Goal: Transaction & Acquisition: Book appointment/travel/reservation

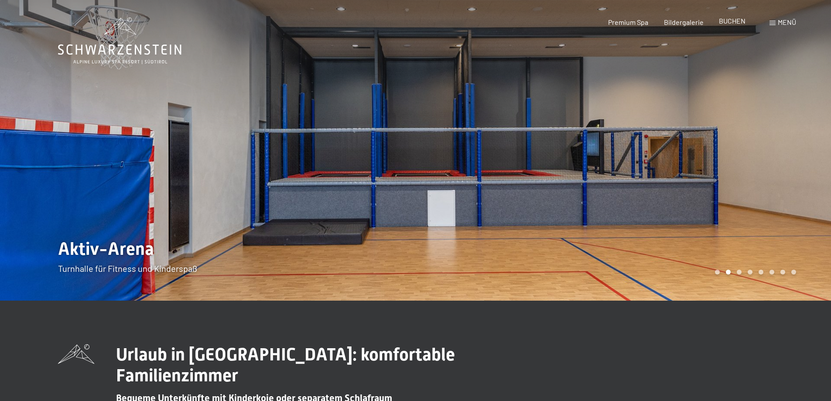
click at [731, 21] on span "BUCHEN" at bounding box center [731, 21] width 27 height 8
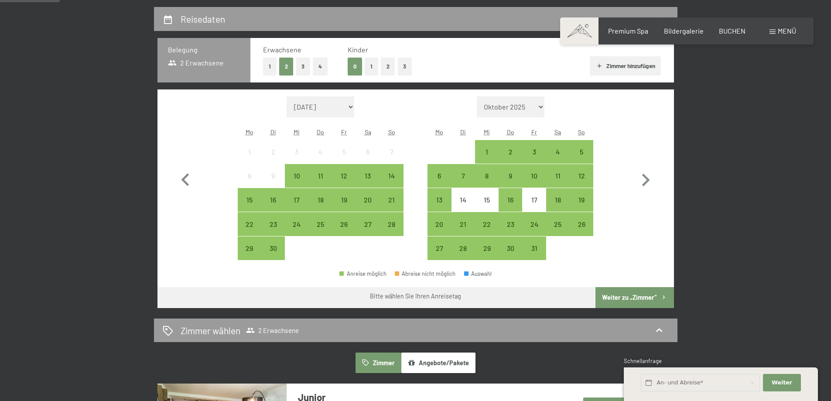
scroll to position [212, 0]
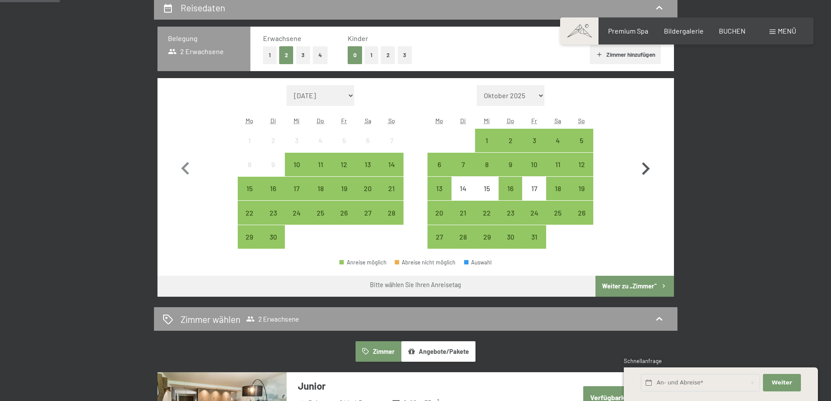
click at [643, 166] on icon "button" at bounding box center [645, 168] width 25 height 25
select select "2025-10-01"
select select "2025-11-01"
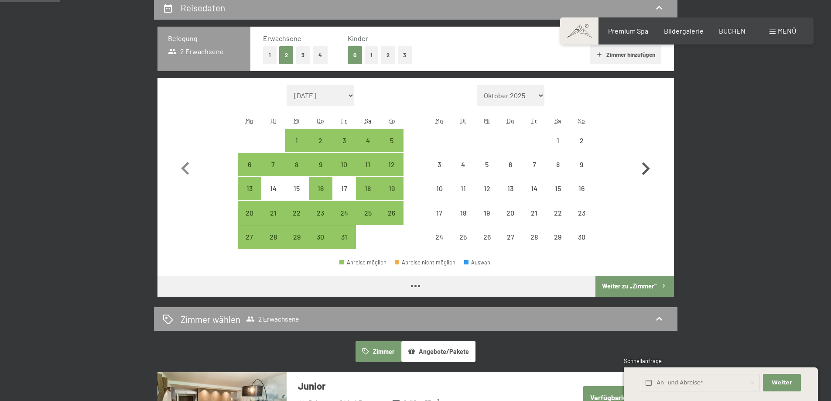
click at [643, 166] on icon "button" at bounding box center [645, 168] width 25 height 25
select select "2025-11-01"
select select "2025-12-01"
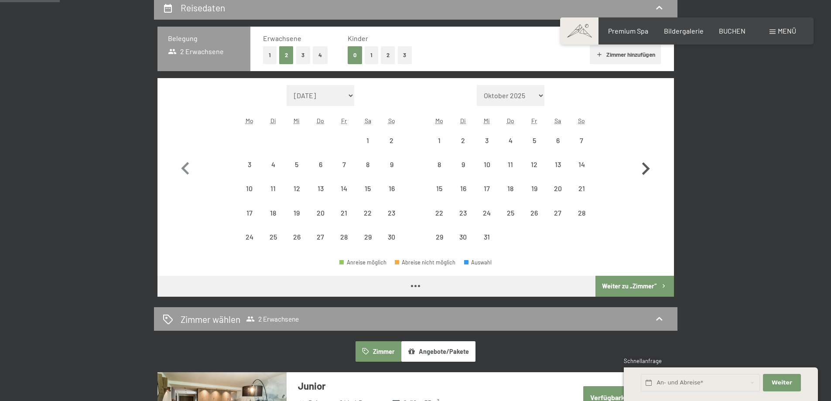
select select "2025-11-01"
select select "2025-12-01"
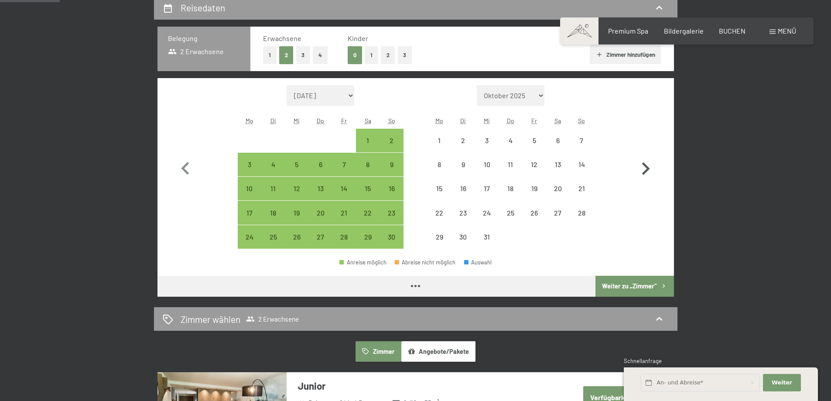
click at [643, 166] on icon "button" at bounding box center [645, 168] width 25 height 25
select select "2025-12-01"
select select "2026-01-01"
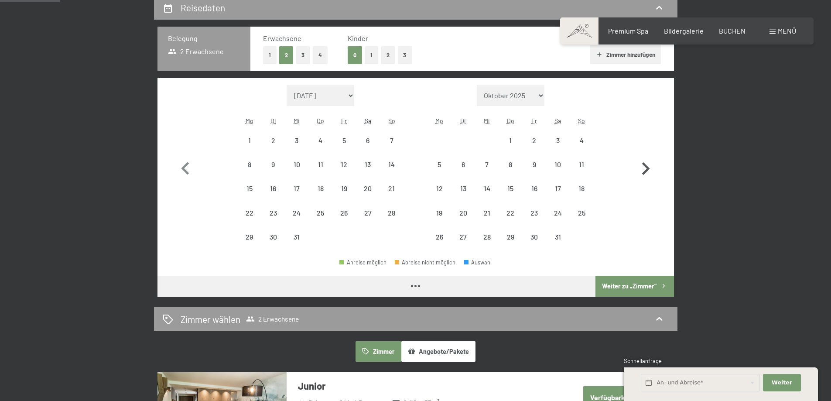
select select "2025-12-01"
select select "2026-01-01"
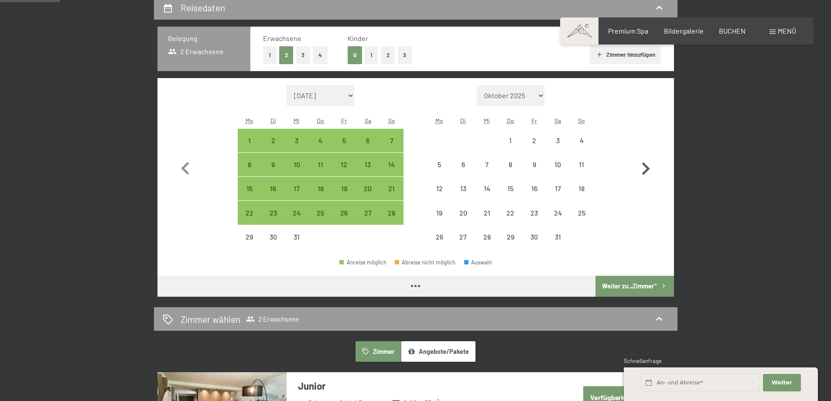
click at [643, 166] on icon "button" at bounding box center [645, 168] width 25 height 25
select select "2026-01-01"
select select "2026-02-01"
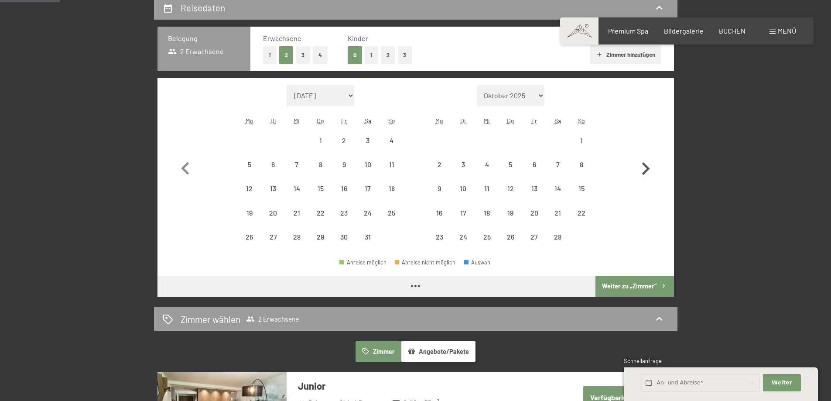
select select "2026-01-01"
select select "2026-02-01"
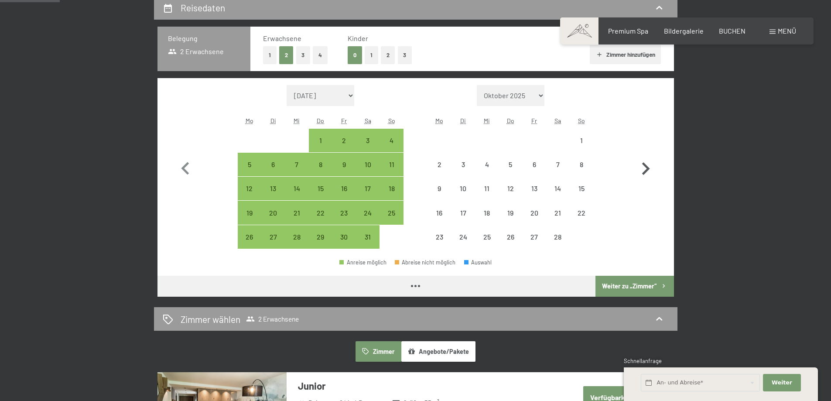
select select "2026-01-01"
select select "2026-02-01"
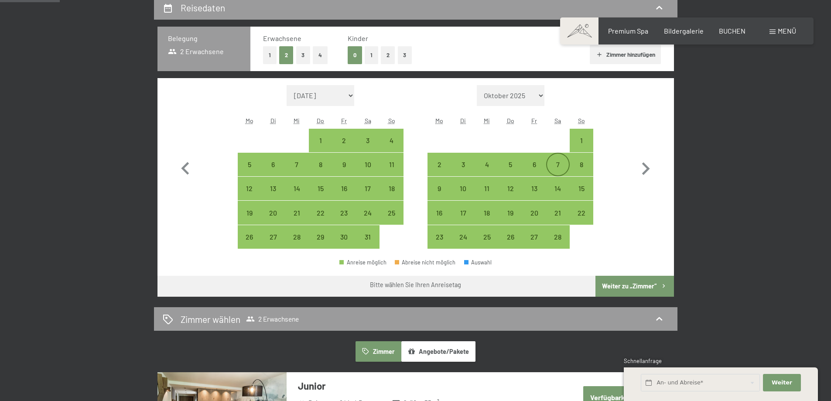
click at [560, 162] on div "7" at bounding box center [558, 172] width 22 height 22
select select "2026-01-01"
select select "2026-02-01"
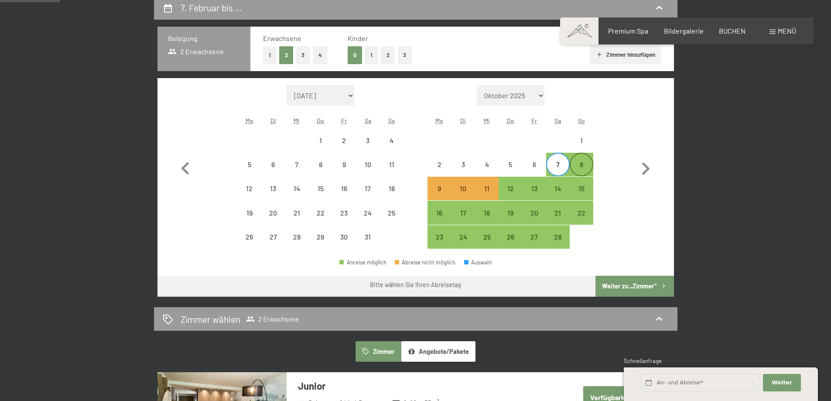
click at [580, 163] on div "8" at bounding box center [581, 172] width 22 height 22
select select "2026-01-01"
select select "2026-02-01"
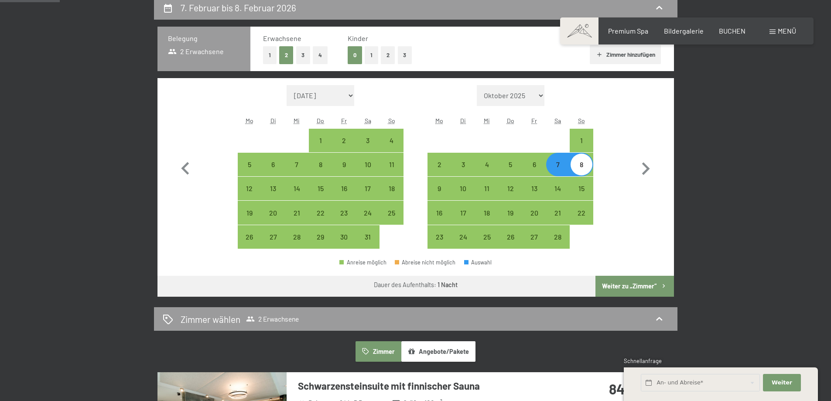
click at [630, 282] on button "Weiter zu „Zimmer“" at bounding box center [634, 286] width 78 height 21
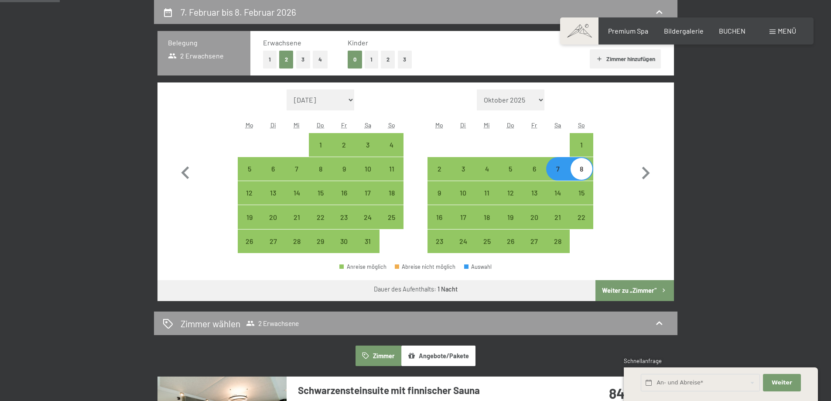
select select "2026-01-01"
select select "2026-02-01"
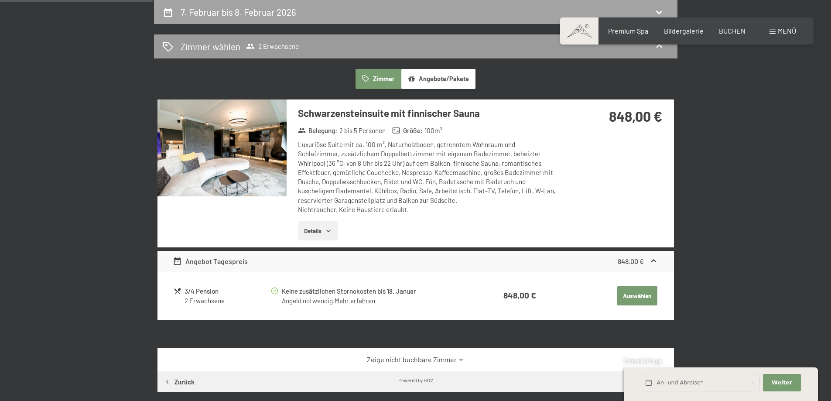
click at [242, 11] on h2 "7. Februar bis 8. Februar 2026" at bounding box center [238, 12] width 116 height 11
select select "2026-01-01"
select select "2026-02-01"
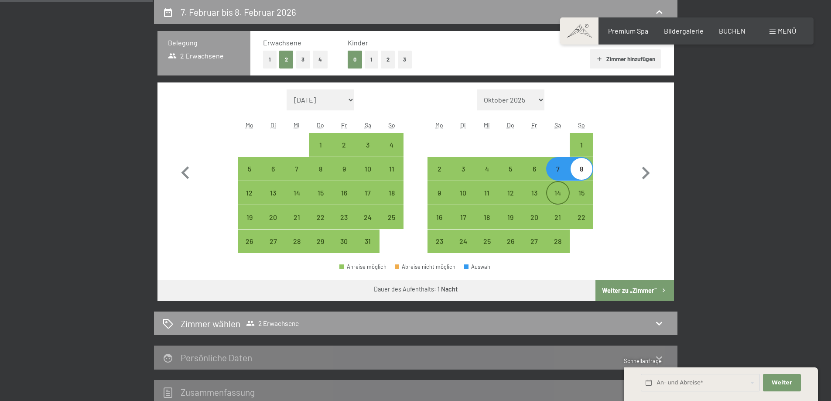
click at [555, 192] on div "14" at bounding box center [558, 200] width 22 height 22
select select "2026-01-01"
select select "2026-02-01"
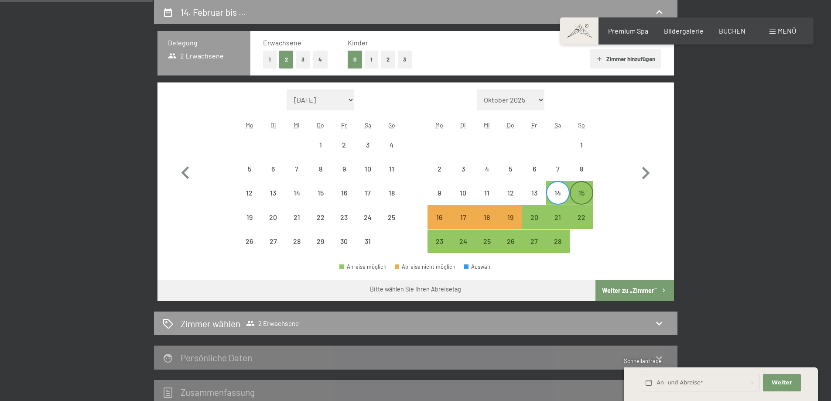
click at [580, 190] on div "15" at bounding box center [581, 200] width 22 height 22
select select "2026-01-01"
select select "2026-02-01"
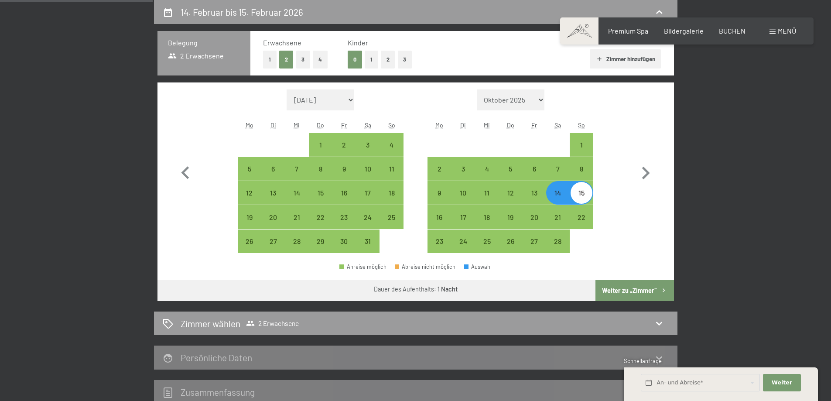
click at [641, 286] on button "Weiter zu „Zimmer“" at bounding box center [634, 290] width 78 height 21
select select "2026-01-01"
select select "2026-02-01"
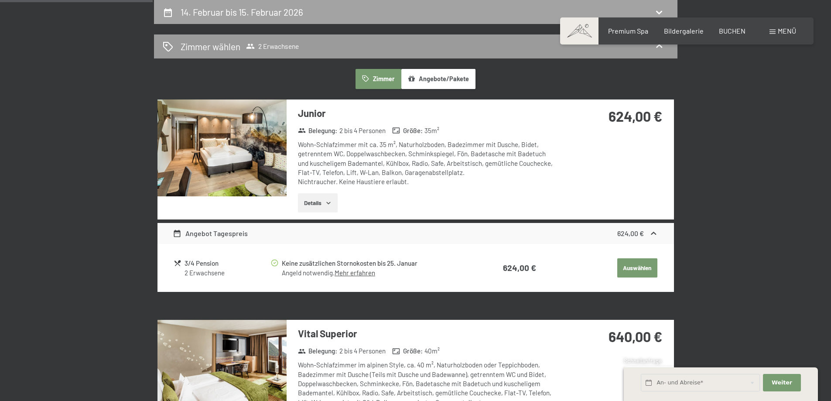
click at [235, 11] on h2 "14. Februar bis 15. Februar 2026" at bounding box center [241, 12] width 123 height 11
select select "2026-01-01"
select select "2026-02-01"
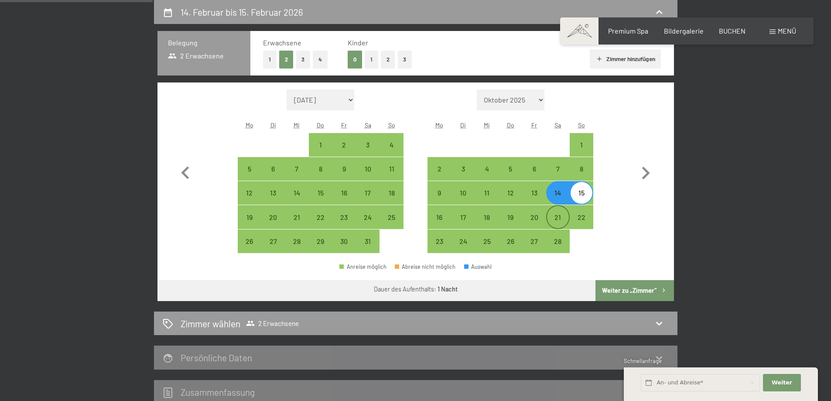
click at [557, 216] on div "21" at bounding box center [558, 225] width 22 height 22
select select "2026-01-01"
select select "2026-02-01"
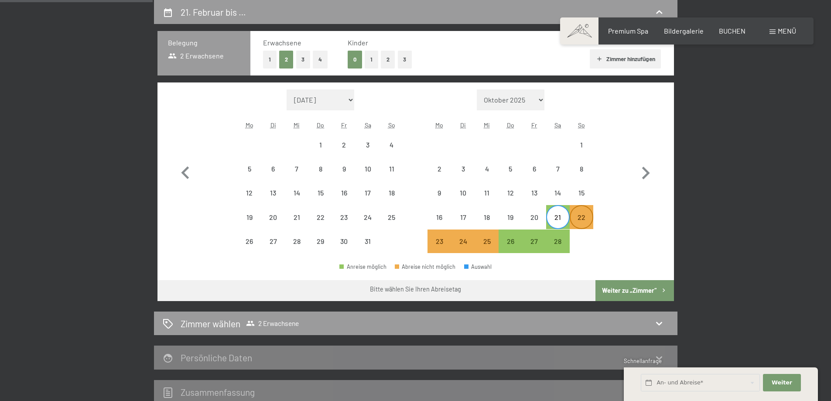
click at [587, 218] on div "22" at bounding box center [581, 225] width 22 height 22
select select "2026-01-01"
select select "2026-02-01"
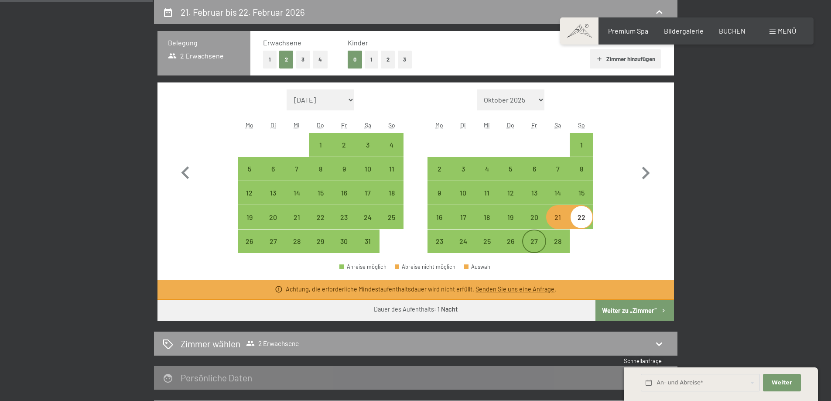
click at [533, 239] on div "27" at bounding box center [534, 249] width 22 height 22
select select "2026-01-01"
select select "2026-02-01"
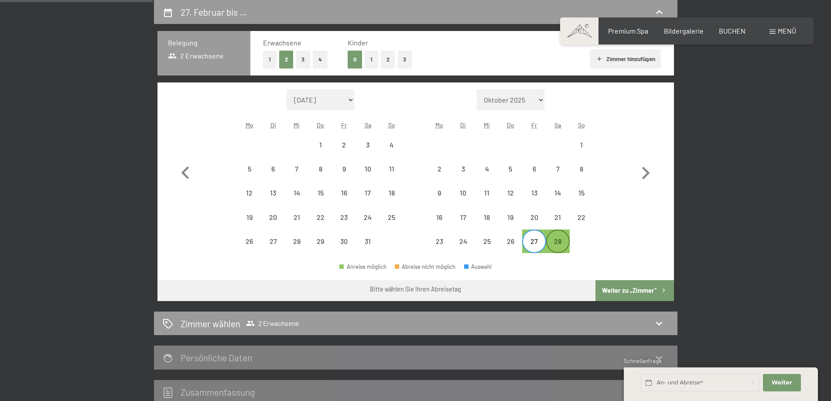
click at [555, 240] on div "28" at bounding box center [558, 249] width 22 height 22
select select "2026-01-01"
select select "2026-02-01"
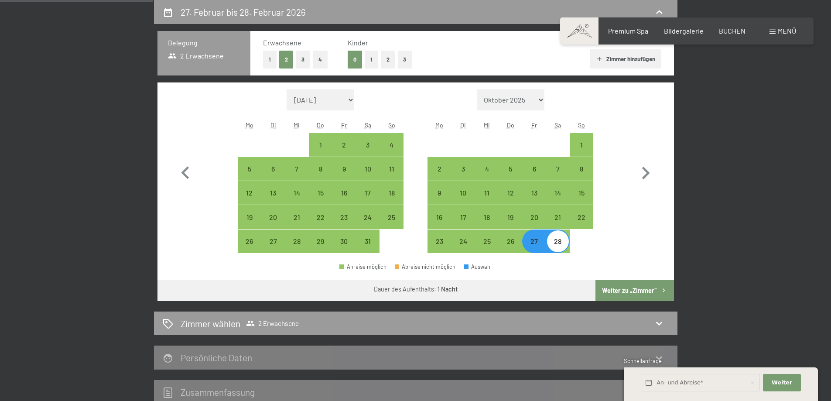
click at [629, 288] on button "Weiter zu „Zimmer“" at bounding box center [634, 290] width 78 height 21
select select "2026-01-01"
select select "2026-02-01"
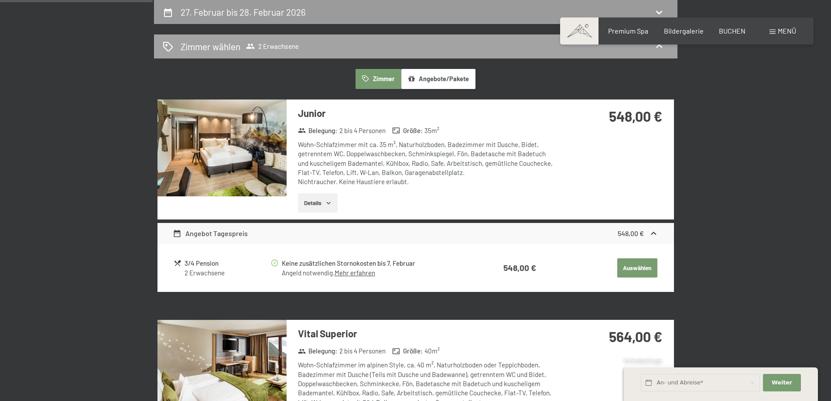
click at [658, 45] on icon at bounding box center [659, 45] width 6 height 3
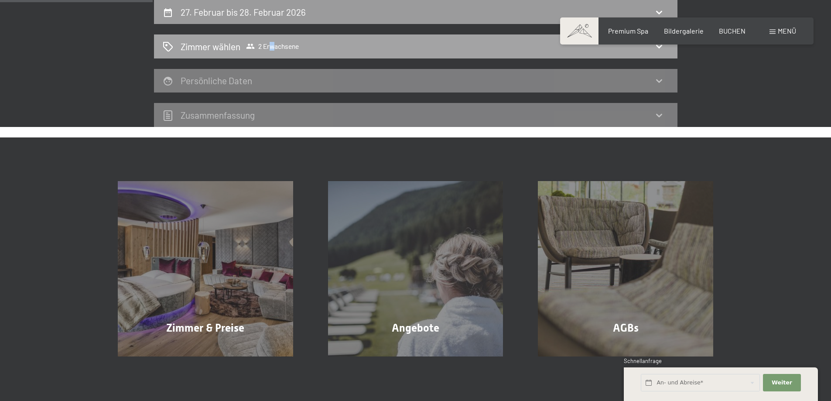
click at [272, 44] on span "2 Erwachsene" at bounding box center [272, 46] width 53 height 9
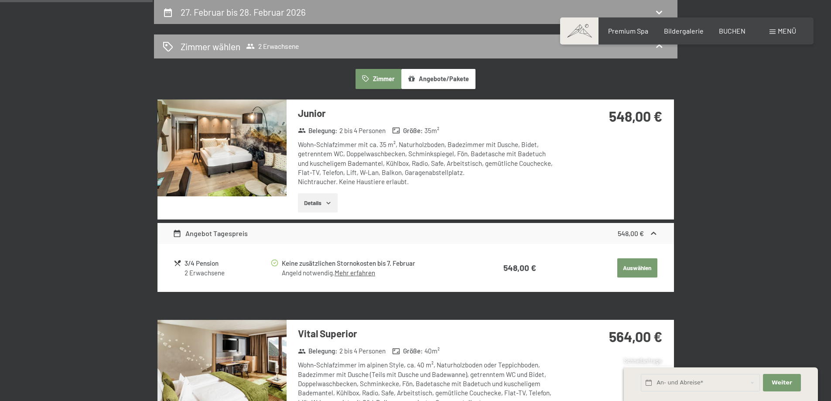
click at [163, 41] on div "Zimmer wählen 2 Erwachsene" at bounding box center [416, 46] width 506 height 13
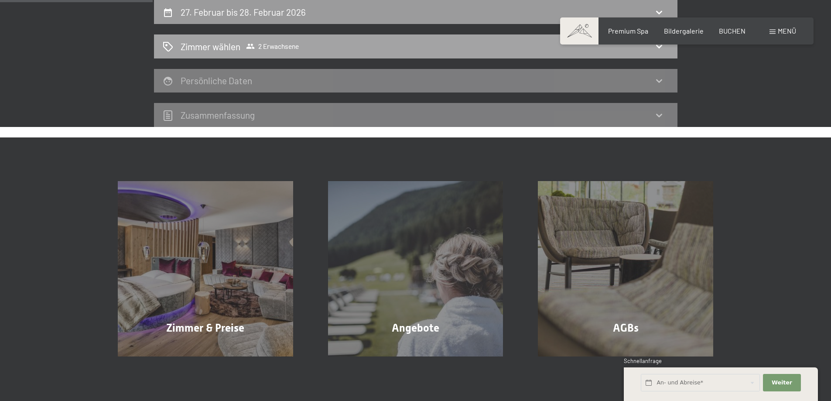
click at [195, 44] on h2 "Zimmer wählen" at bounding box center [210, 46] width 60 height 13
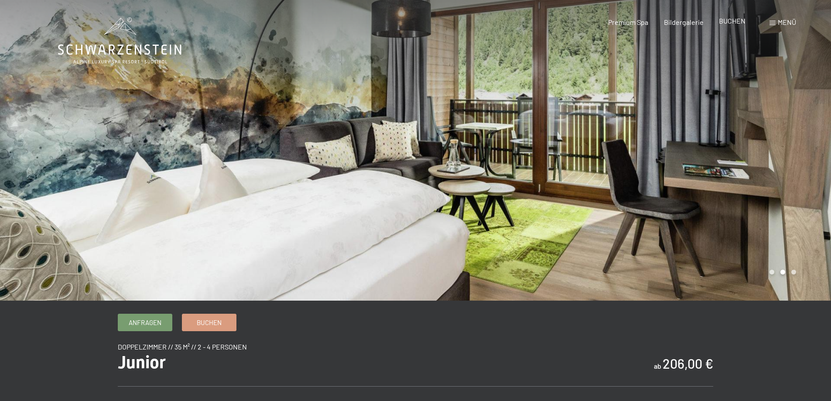
click at [734, 21] on span "BUCHEN" at bounding box center [731, 21] width 27 height 8
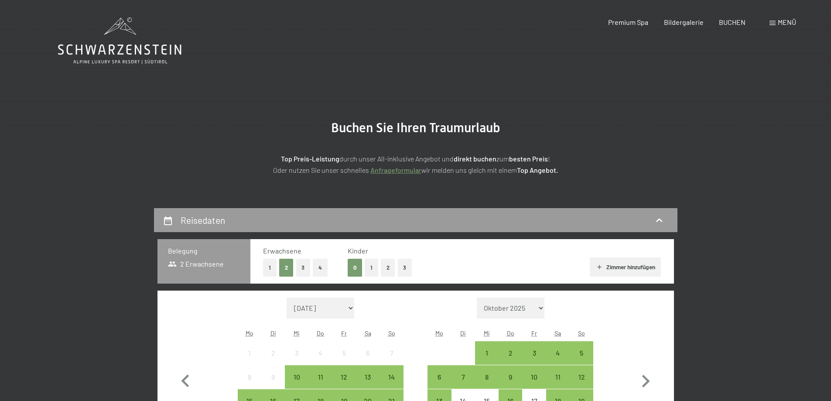
click at [302, 268] on button "3" at bounding box center [303, 268] width 14 height 18
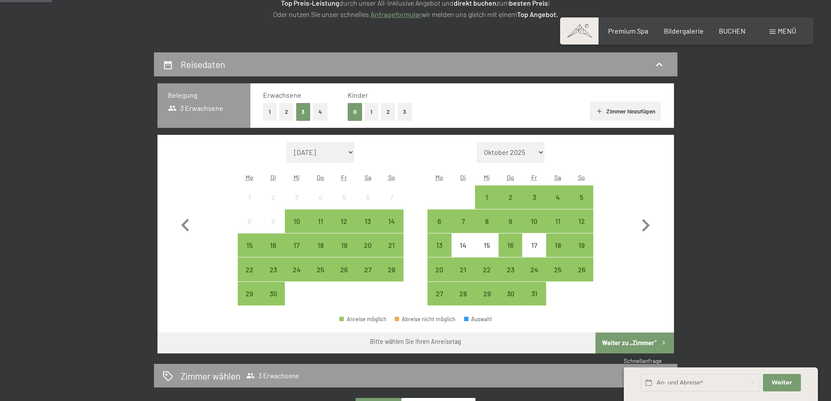
scroll to position [190, 0]
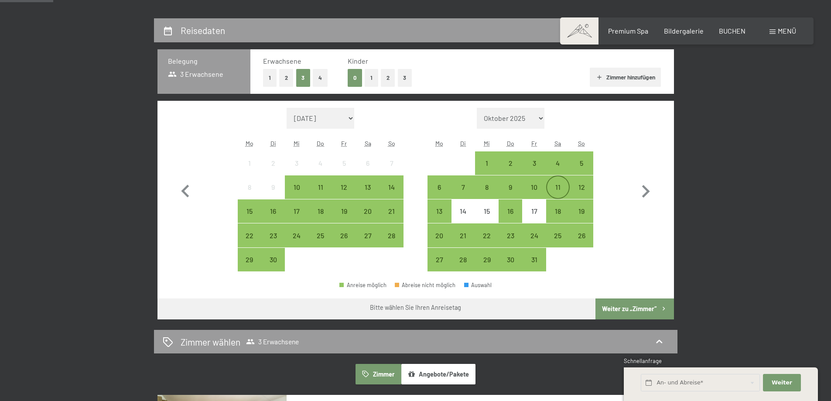
click at [561, 189] on div "11" at bounding box center [558, 195] width 22 height 22
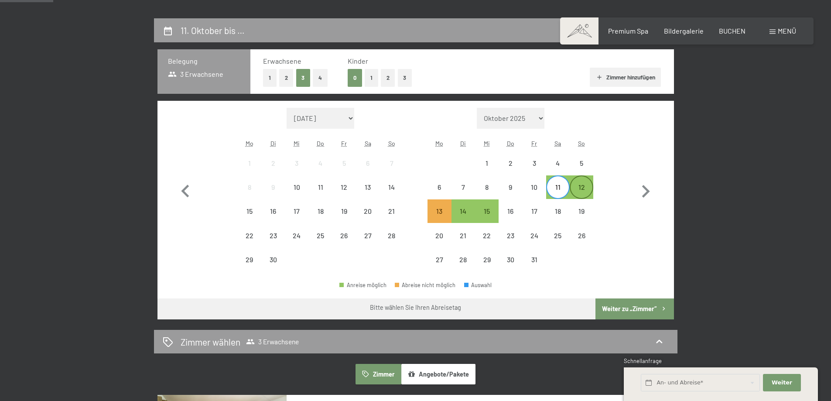
click at [579, 187] on div "12" at bounding box center [581, 195] width 22 height 22
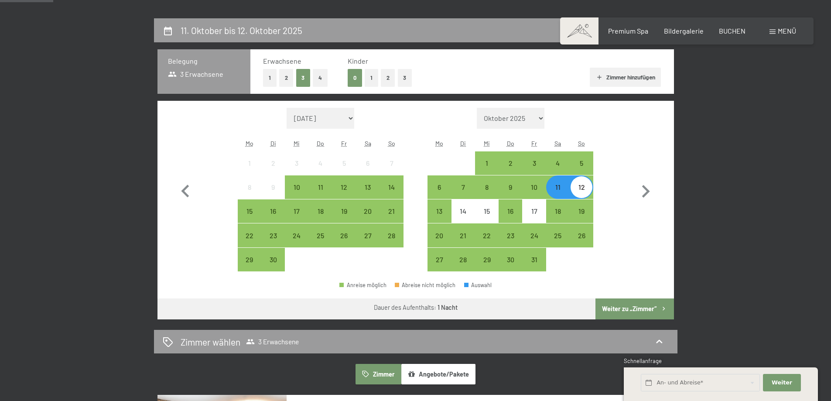
click at [626, 310] on button "Weiter zu „Zimmer“" at bounding box center [634, 308] width 78 height 21
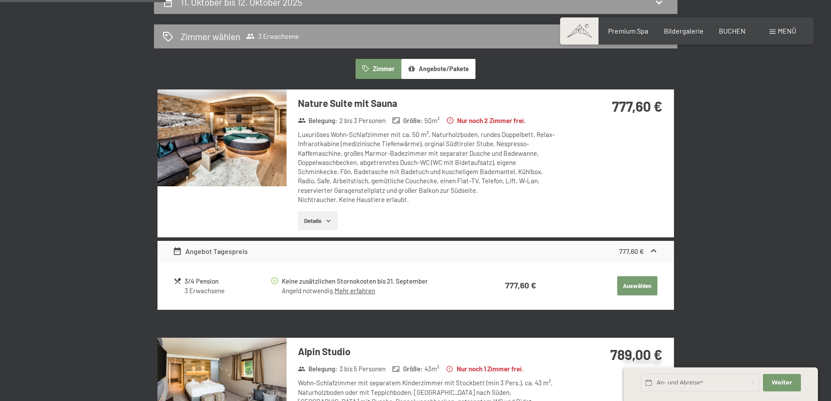
scroll to position [203, 0]
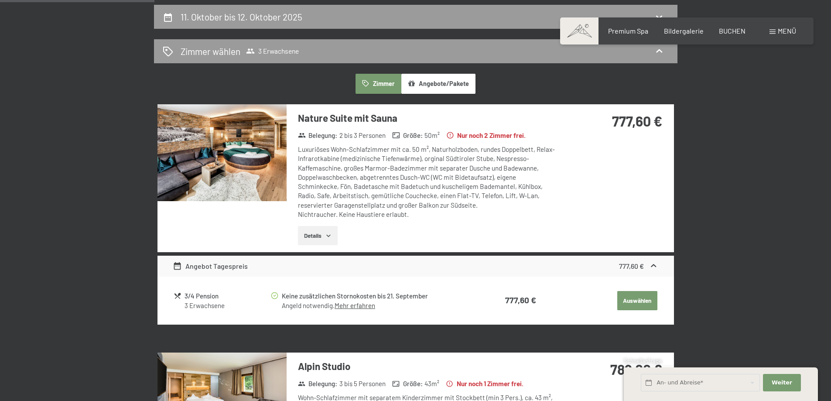
click at [324, 231] on button "Details" at bounding box center [318, 235] width 40 height 19
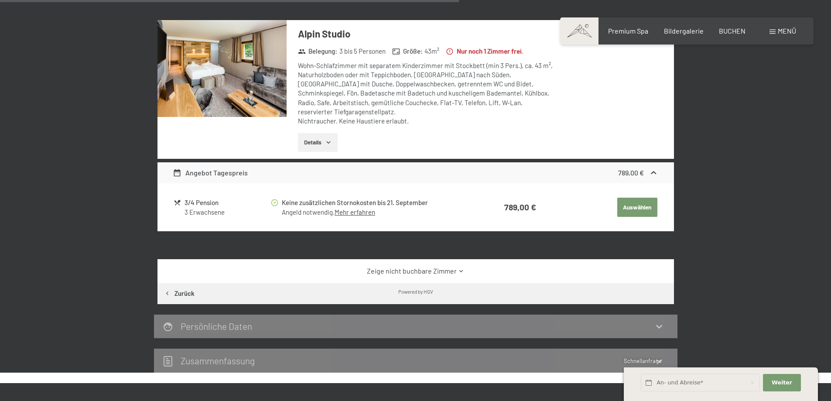
scroll to position [684, 0]
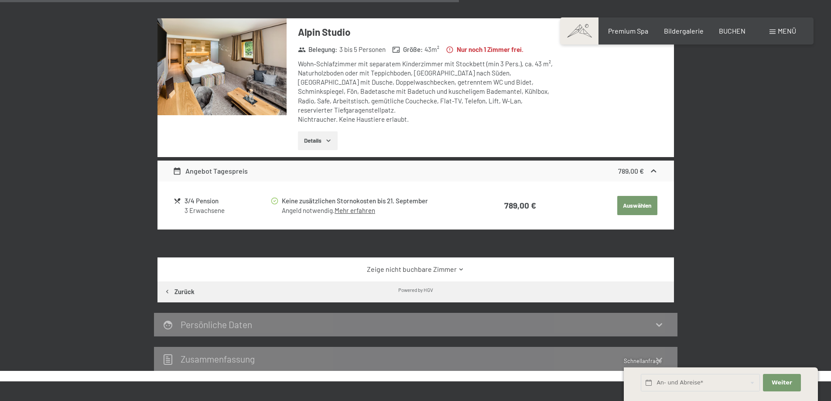
click at [456, 264] on link "Zeige nicht buchbare Zimmer" at bounding box center [415, 269] width 485 height 10
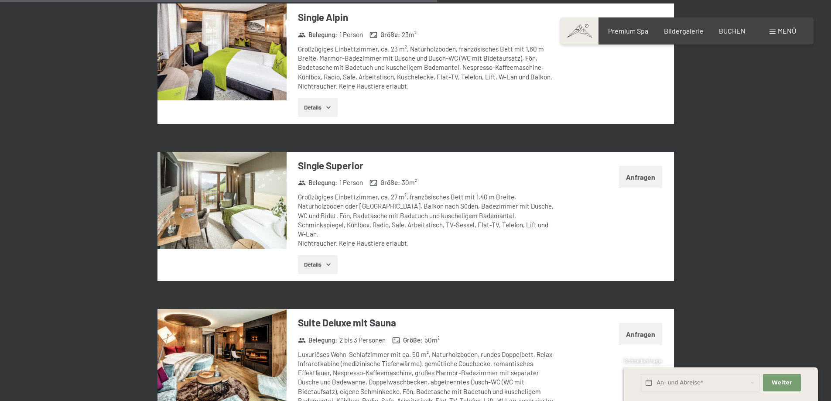
scroll to position [1609, 0]
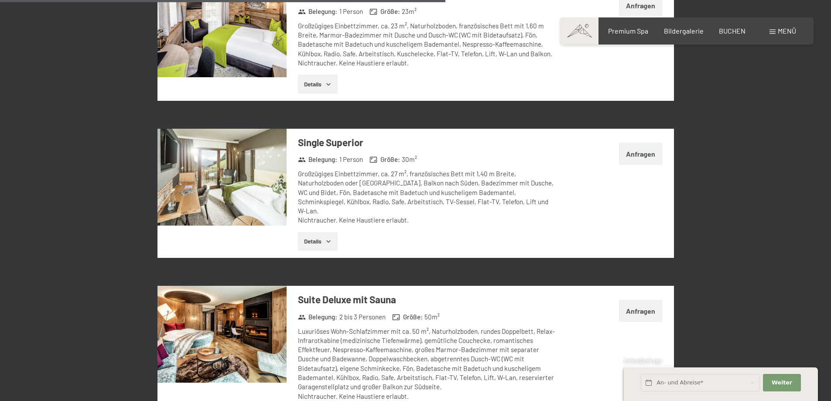
drag, startPoint x: 830, startPoint y: 116, endPoint x: 836, endPoint y: 166, distance: 50.6
click at [830, 166] on html "Buchen Anfragen Premium Spa Bildergalerie BUCHEN Menü DE IT EN Gutschein Bilder…" at bounding box center [415, 110] width 831 height 3439
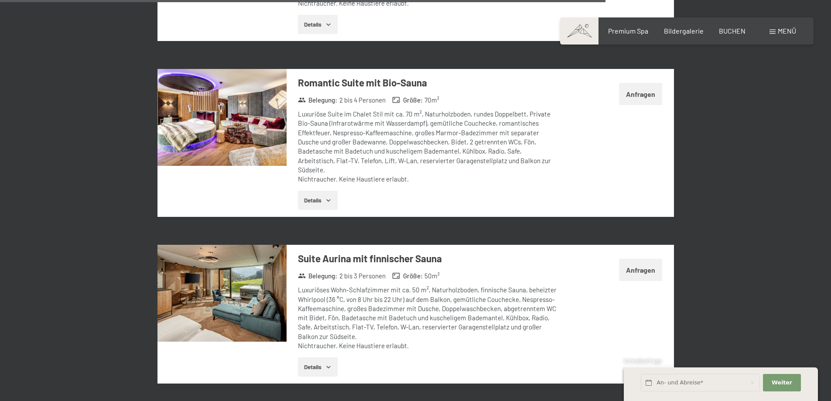
scroll to position [2213, 0]
